Goal: Task Accomplishment & Management: Manage account settings

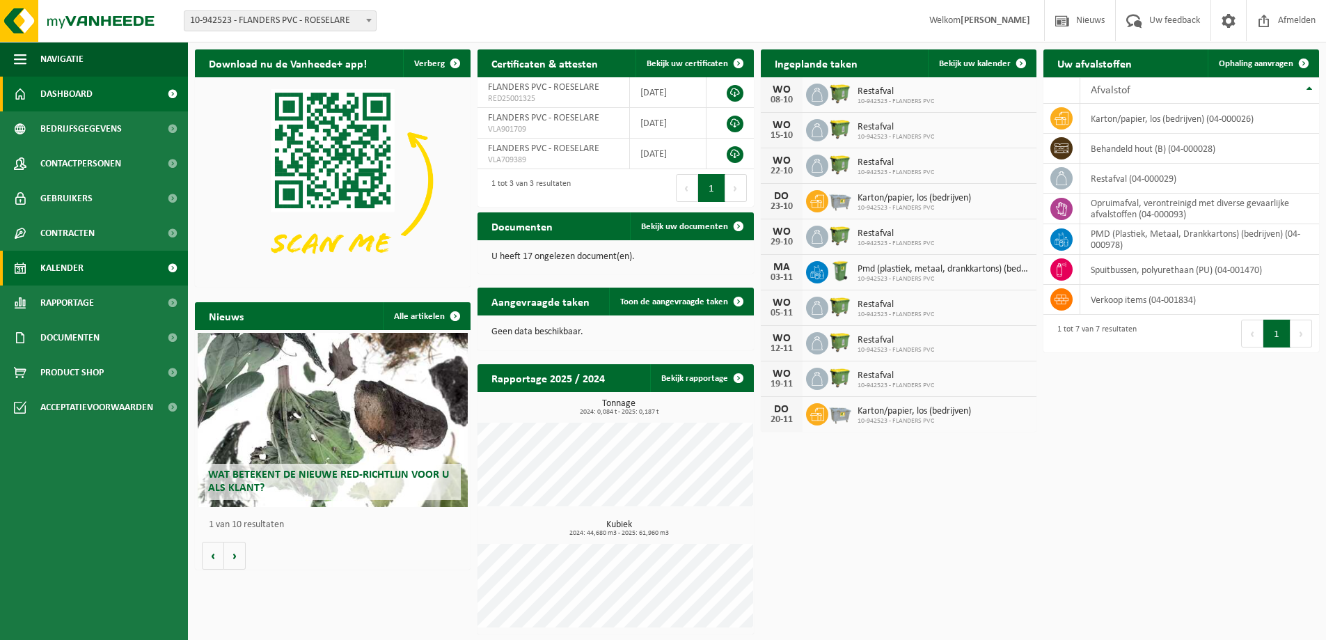
click at [102, 267] on link "Kalender" at bounding box center [94, 268] width 188 height 35
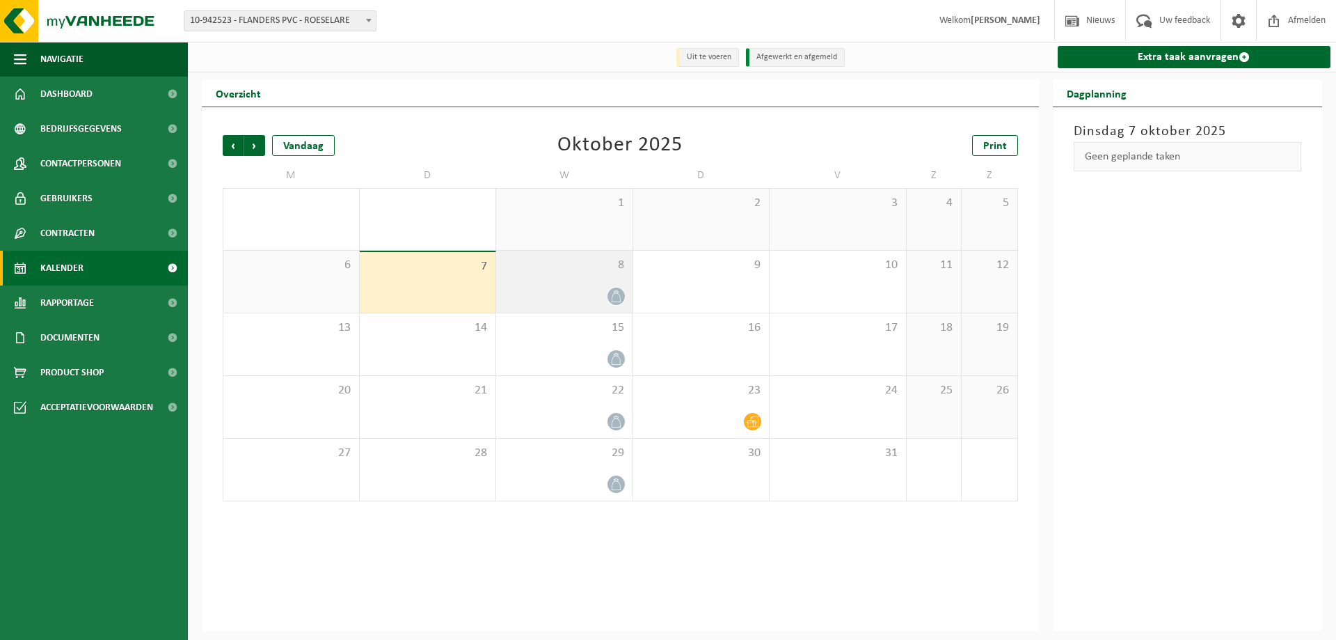
click at [553, 290] on div at bounding box center [564, 296] width 123 height 19
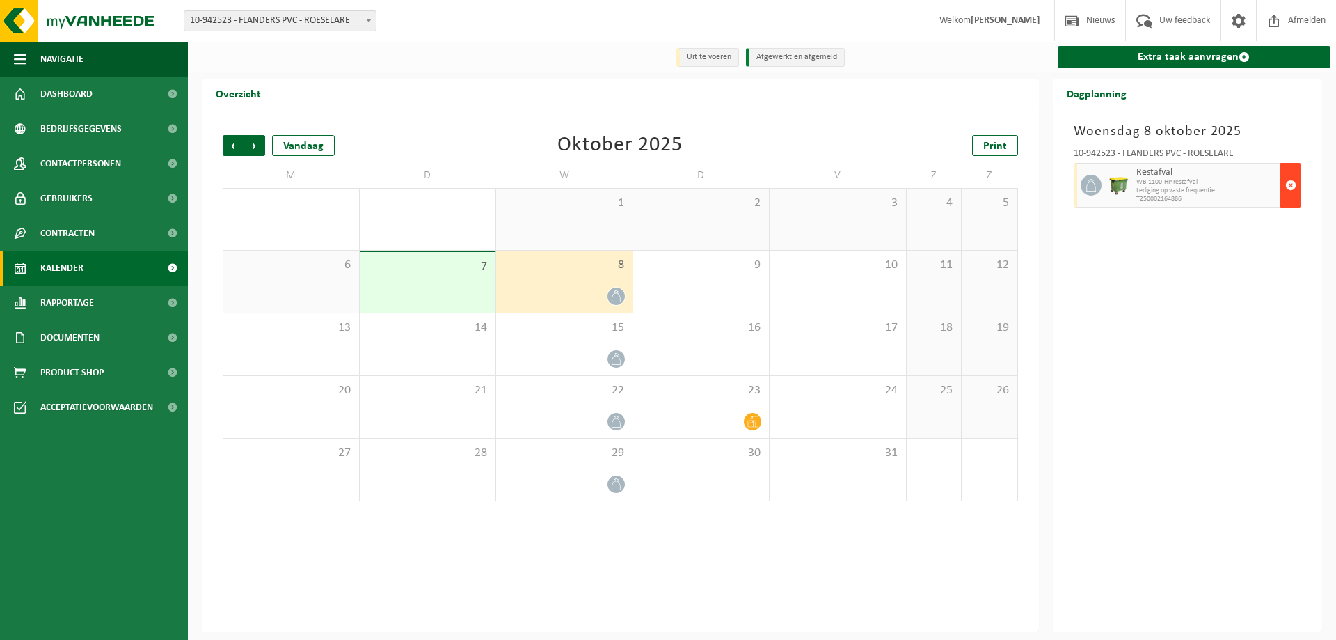
click at [1293, 189] on span "button" at bounding box center [1291, 185] width 11 height 28
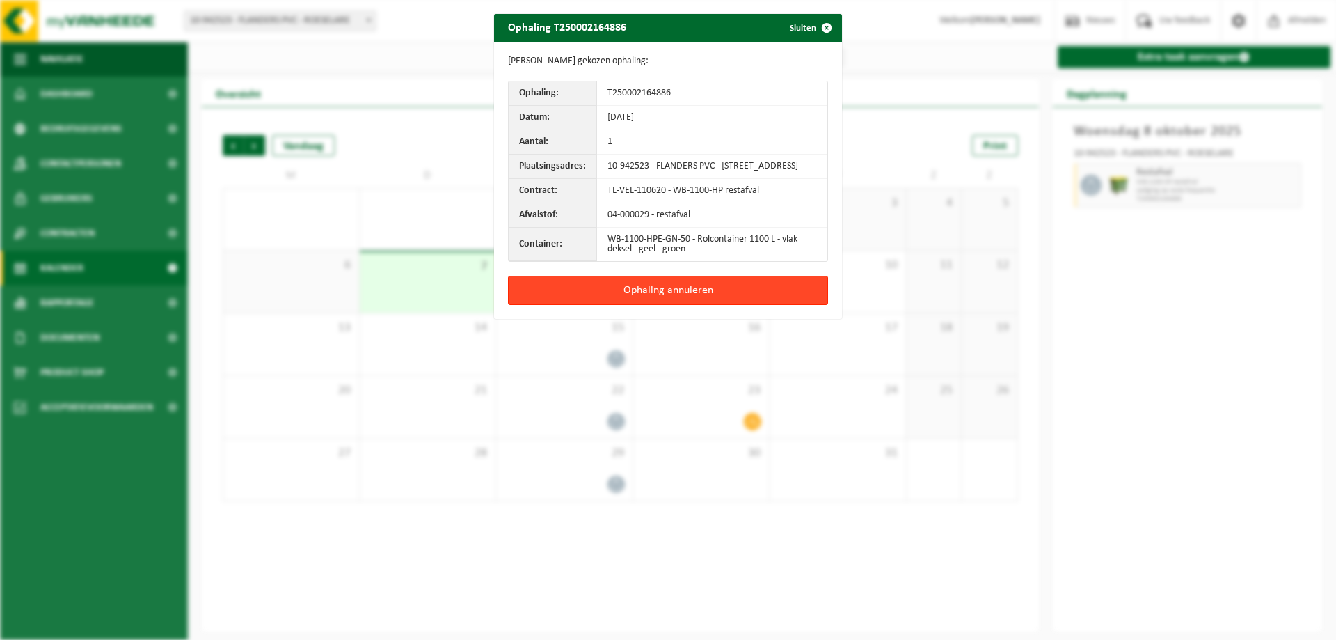
click at [711, 301] on button "Ophaling annuleren" at bounding box center [668, 290] width 320 height 29
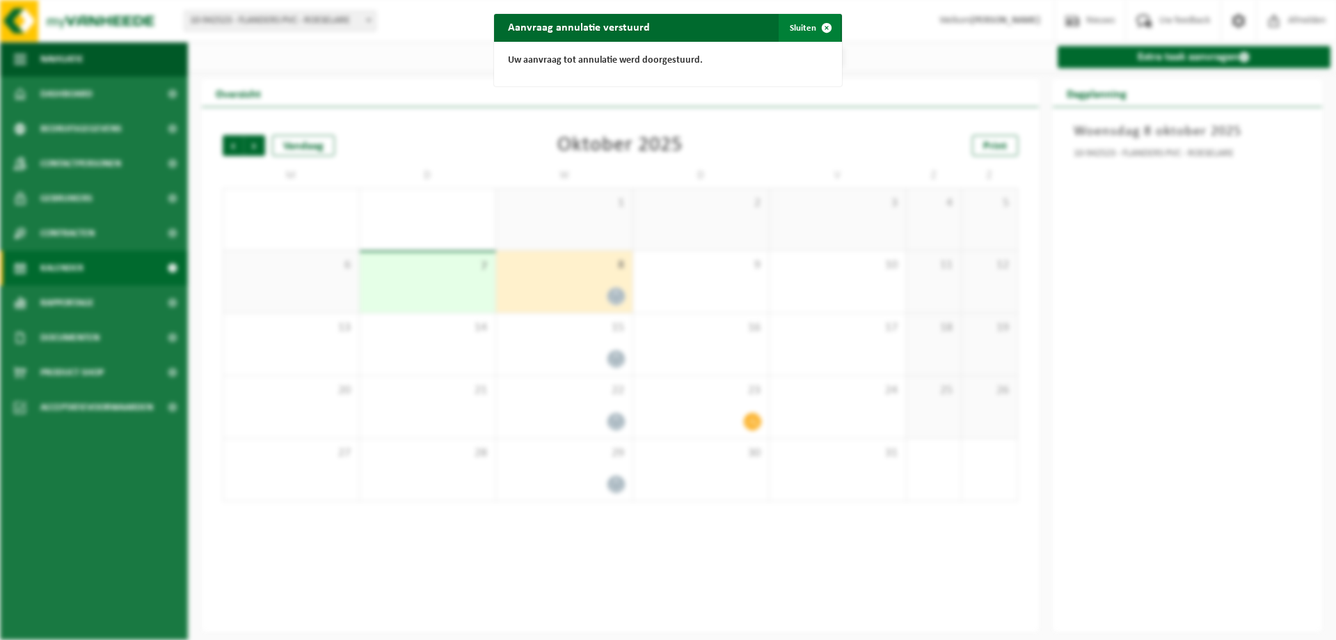
click at [821, 28] on span "button" at bounding box center [827, 28] width 28 height 28
